Goal: Information Seeking & Learning: Learn about a topic

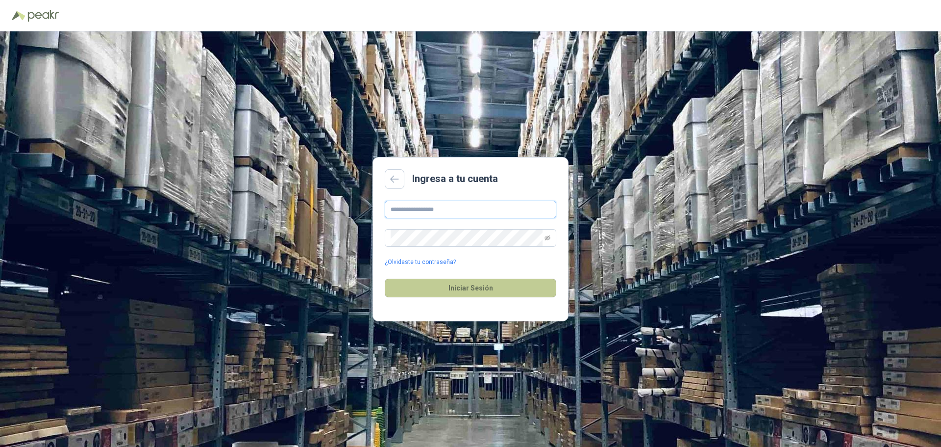
type input "**********"
click at [462, 285] on button "Iniciar Sesión" at bounding box center [471, 287] width 172 height 19
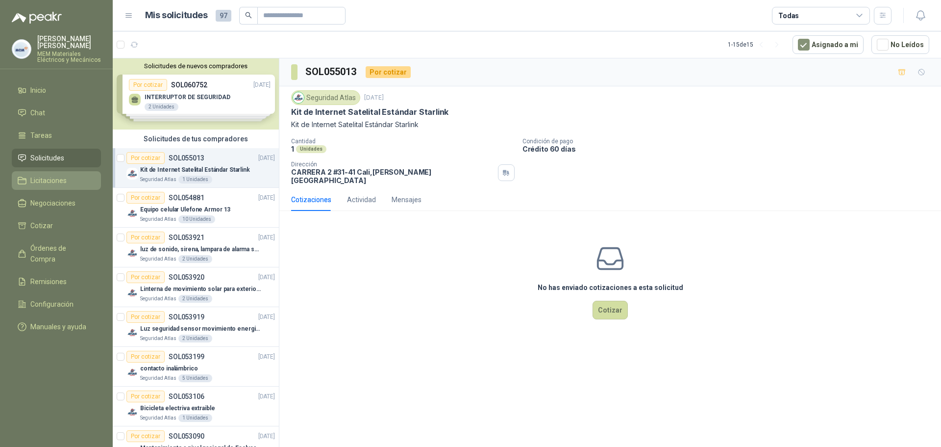
click at [49, 180] on span "Licitaciones" at bounding box center [48, 180] width 36 height 11
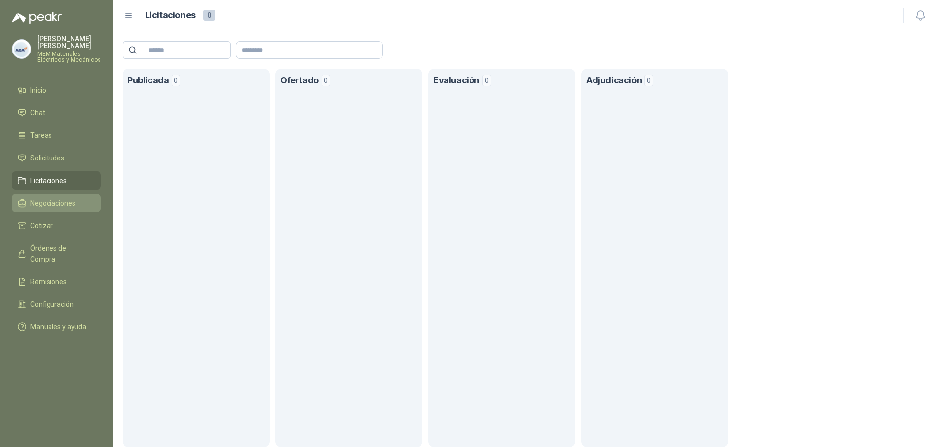
click at [57, 203] on span "Negociaciones" at bounding box center [52, 203] width 45 height 11
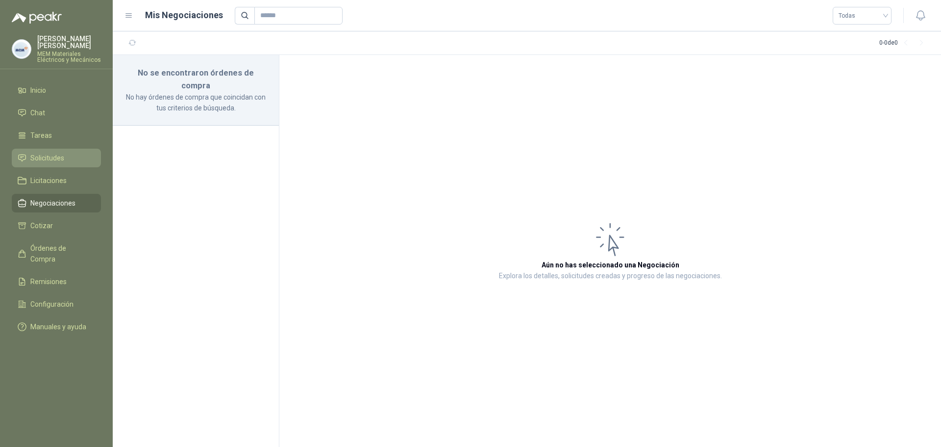
click at [43, 155] on span "Solicitudes" at bounding box center [47, 157] width 34 height 11
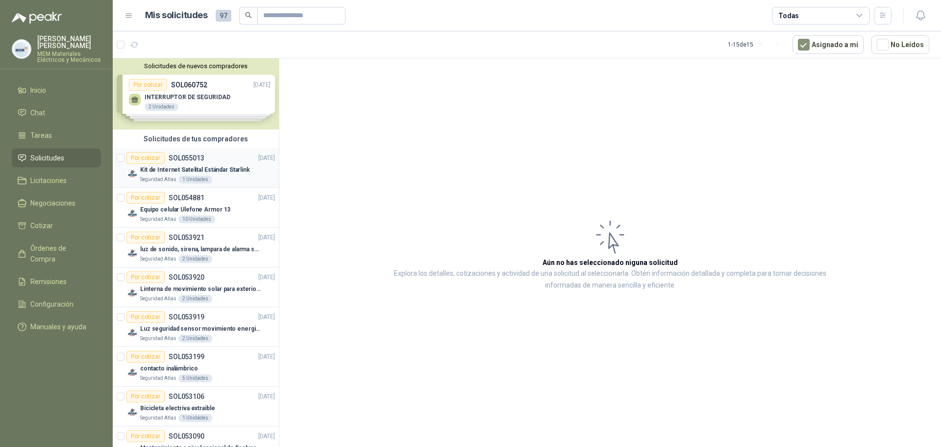
click at [198, 154] on p "SOL055013" at bounding box center [187, 157] width 36 height 7
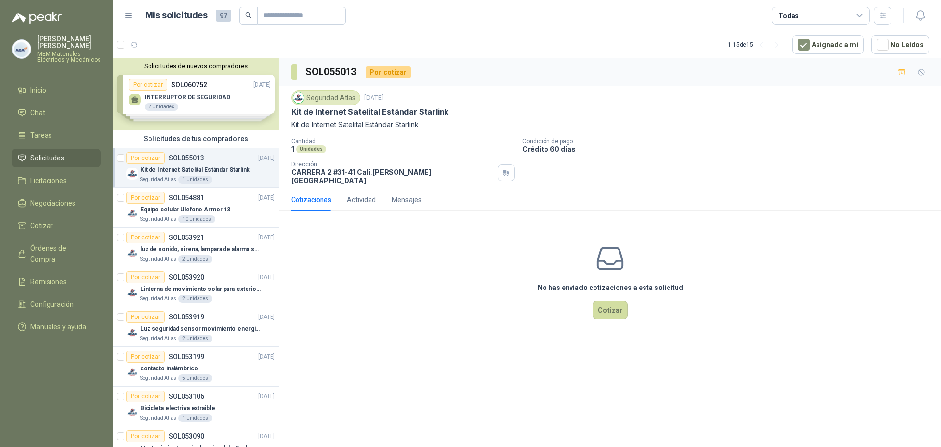
click at [207, 93] on div "Solicitudes de nuevos compradores Por cotizar SOL060752 [DATE] INTERRUPTOR DE S…" at bounding box center [196, 93] width 166 height 71
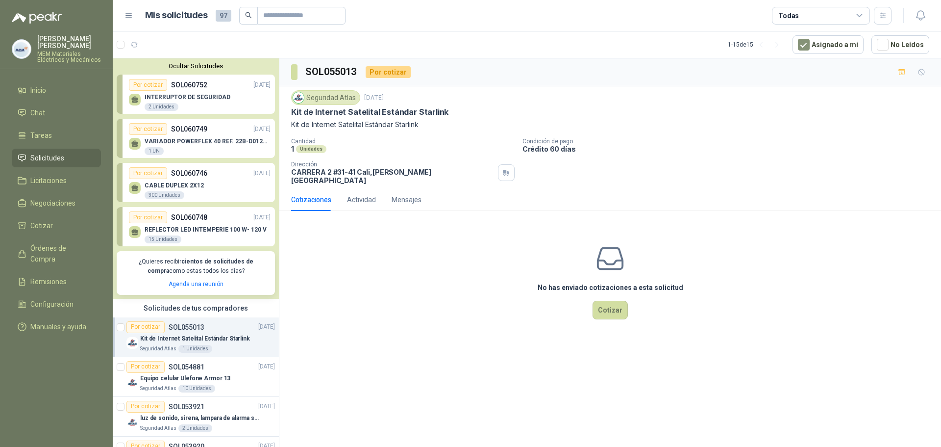
click at [187, 228] on p "REFLECTOR LED INTEMPERIE 100 W- 120 V" at bounding box center [206, 229] width 122 height 7
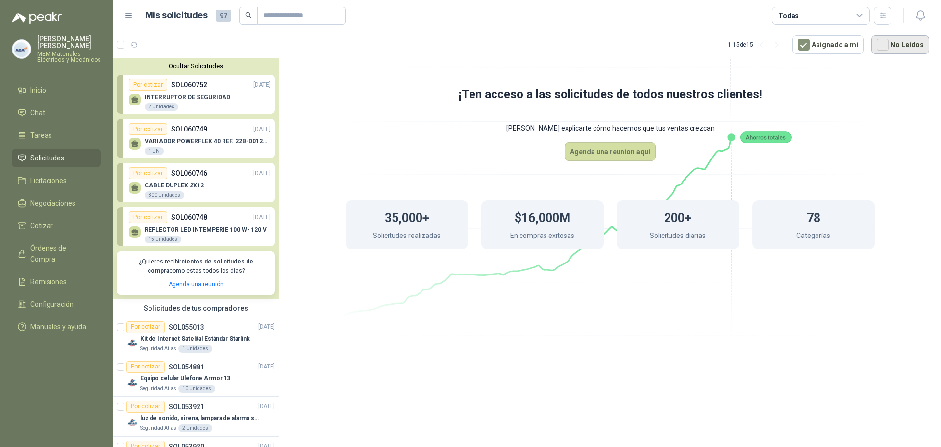
click at [898, 46] on button "No Leídos" at bounding box center [901, 44] width 58 height 19
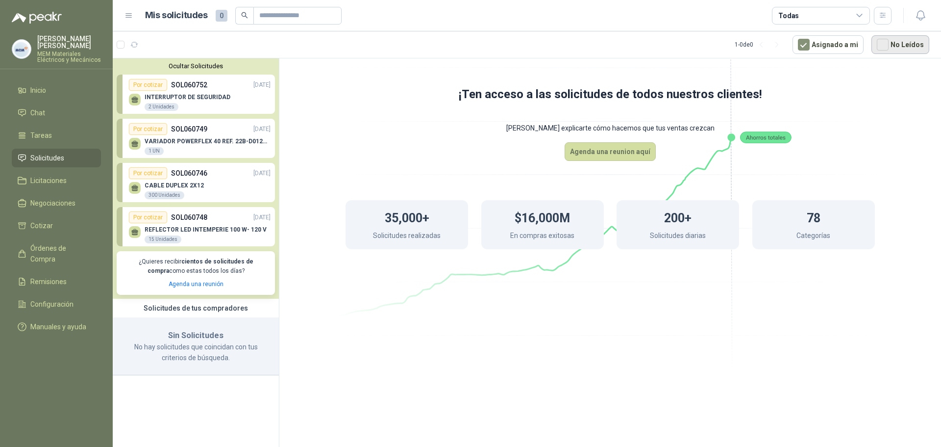
click at [898, 46] on button "No Leídos" at bounding box center [901, 44] width 58 height 19
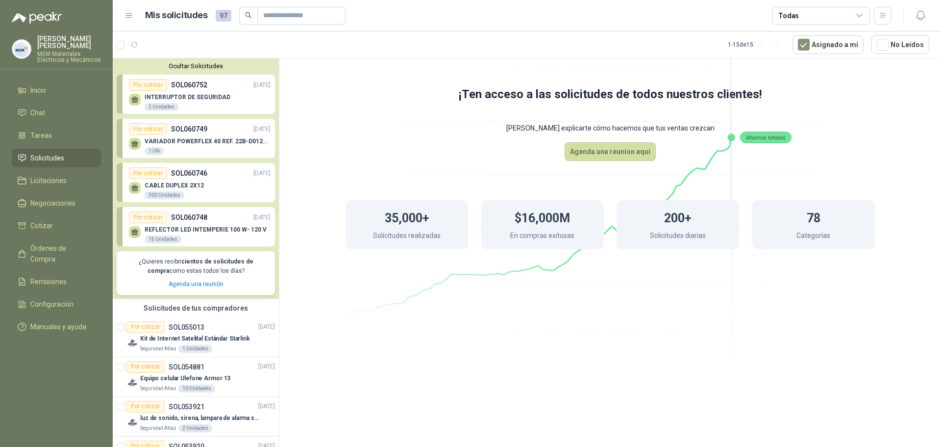
click at [40, 61] on p "MEM Materiales Eléctricos y Mecánicos" at bounding box center [69, 57] width 64 height 12
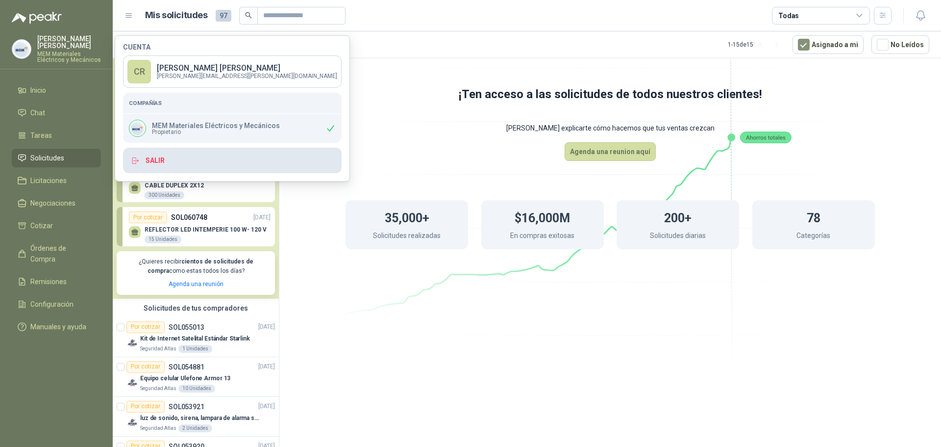
click at [152, 155] on button "Salir" at bounding box center [232, 160] width 219 height 25
